Goal: Task Accomplishment & Management: Use online tool/utility

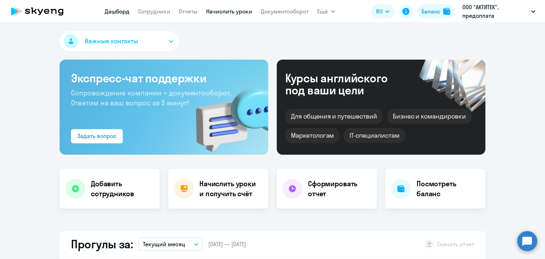
click at [229, 13] on link "Начислить уроки" at bounding box center [229, 11] width 46 height 7
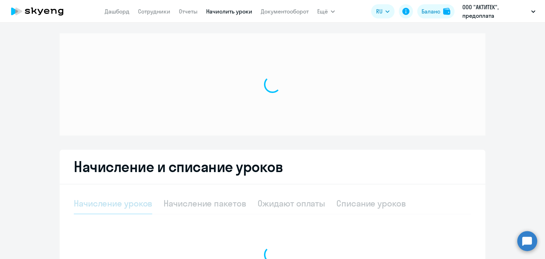
select select "10"
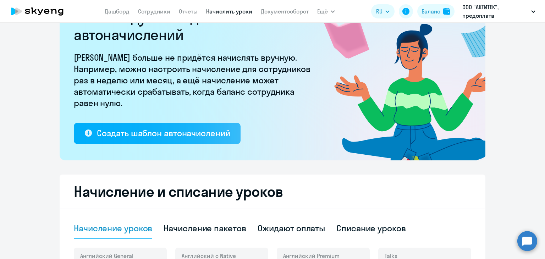
scroll to position [142, 0]
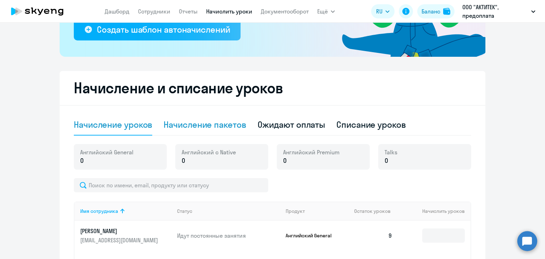
click at [215, 128] on div "Начисление пакетов" at bounding box center [205, 124] width 82 height 11
select select "10"
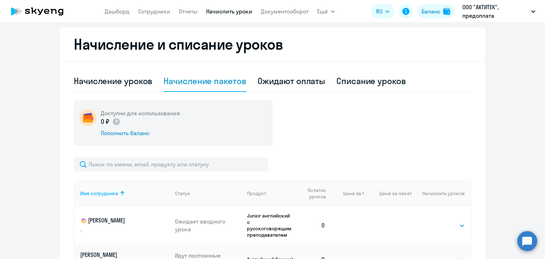
scroll to position [284, 0]
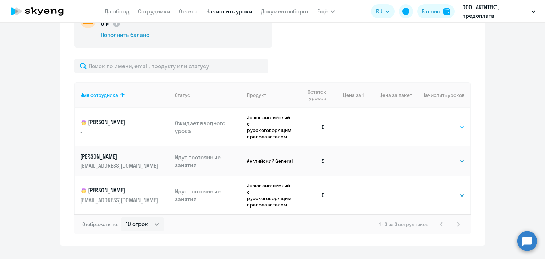
click at [445, 125] on select "Выбрать 4 8 16 32 64 96 128" at bounding box center [450, 127] width 29 height 9
select select "16"
click at [436, 123] on select "Выбрать 4 8 16 32 64 96 128" at bounding box center [450, 127] width 29 height 9
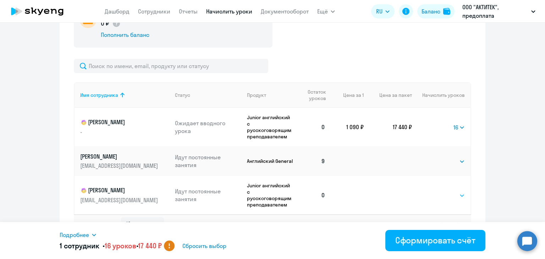
click at [450, 193] on select "Выбрать 4 8 16 32 64 96 128" at bounding box center [450, 195] width 29 height 9
select select "16"
click at [436, 191] on select "Выбрать 4 8 16 32 64 96 128" at bounding box center [450, 195] width 29 height 9
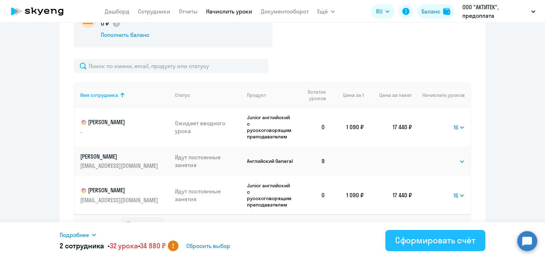
click at [434, 242] on div "Сформировать счёт" at bounding box center [435, 240] width 80 height 11
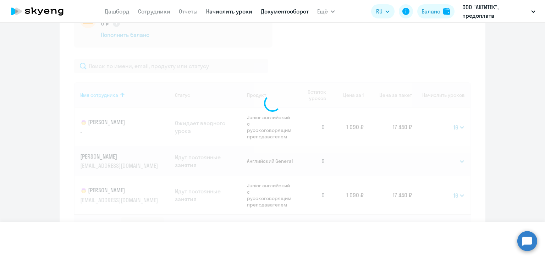
select select
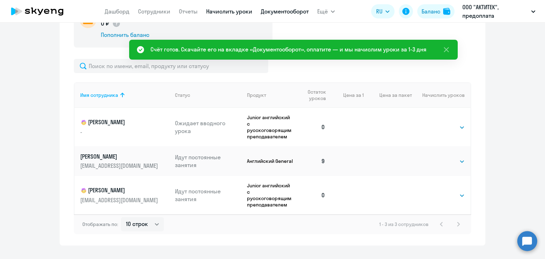
click at [281, 11] on link "Документооборот" at bounding box center [285, 11] width 48 height 7
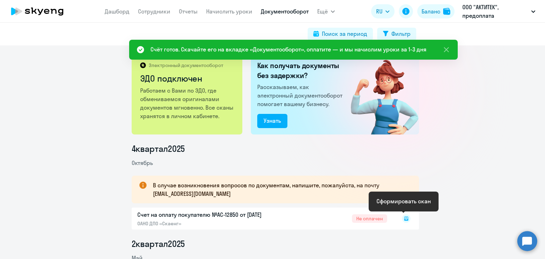
click at [406, 218] on rect at bounding box center [406, 218] width 9 height 9
click at [405, 218] on icon at bounding box center [406, 218] width 2 height 0
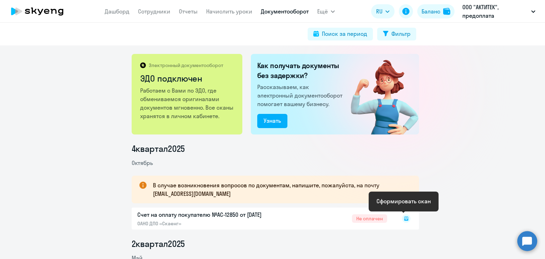
click at [405, 218] on icon at bounding box center [406, 218] width 2 height 0
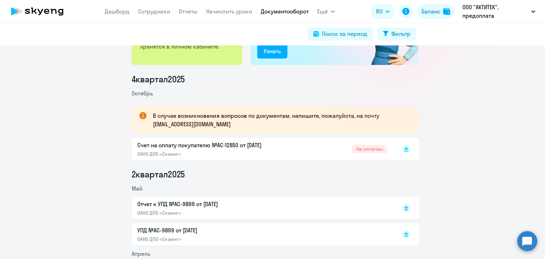
scroll to position [71, 0]
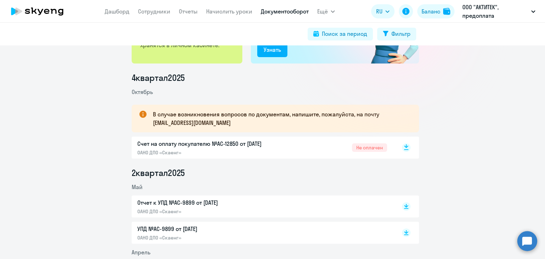
click at [404, 149] on icon at bounding box center [406, 149] width 4 height 1
